Goal: Task Accomplishment & Management: Manage account settings

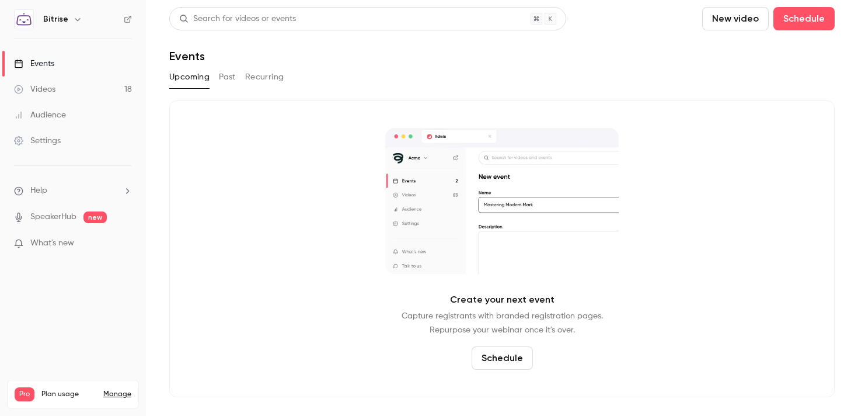
click at [57, 116] on div "Audience" at bounding box center [40, 115] width 52 height 12
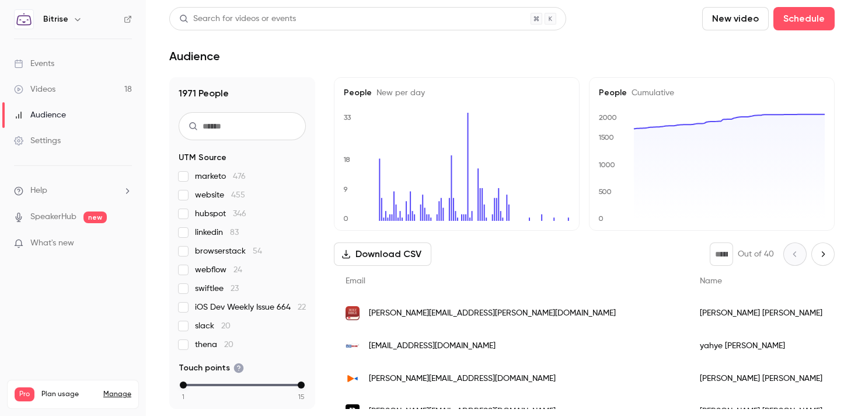
click at [114, 401] on div "Videos 18 / 300 Monthly registrants 0 / 600" at bounding box center [73, 422] width 117 height 42
click at [113, 389] on link "Manage" at bounding box center [117, 393] width 28 height 9
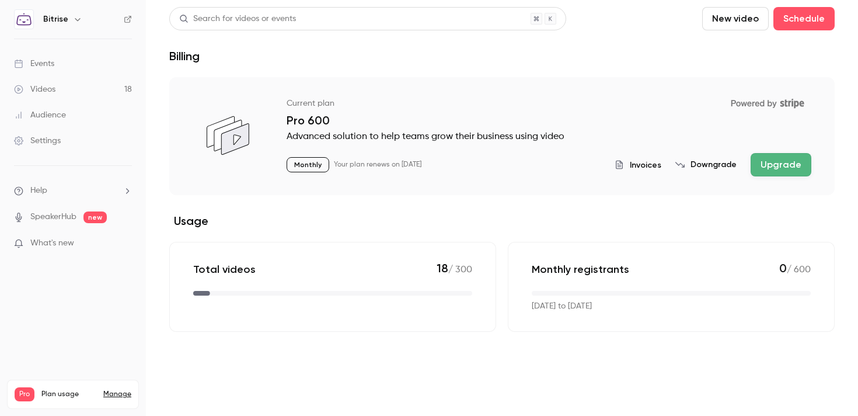
click at [710, 169] on button "Downgrade" at bounding box center [705, 165] width 61 height 12
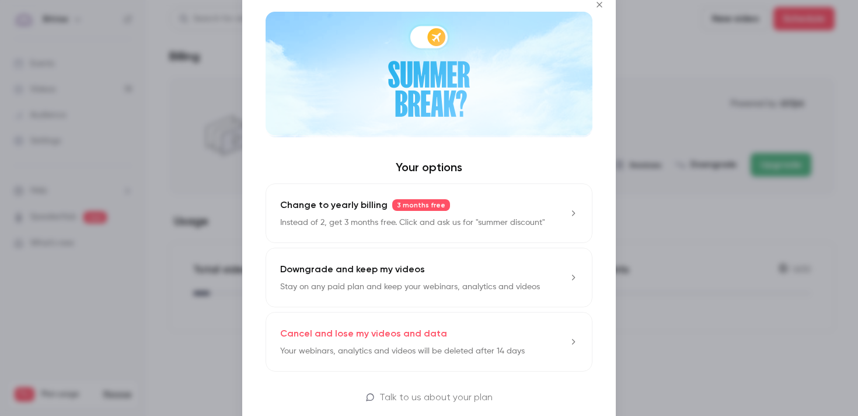
click at [691, 203] on div at bounding box center [429, 208] width 858 height 416
